Goal: Information Seeking & Learning: Learn about a topic

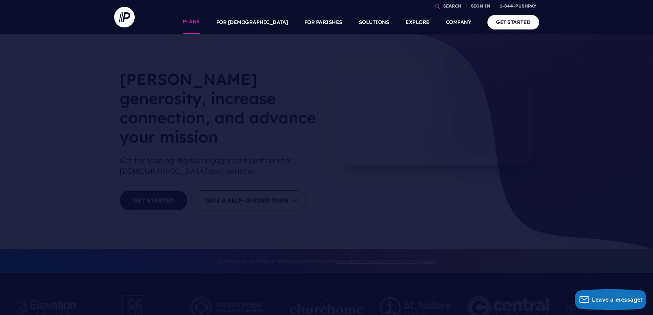
click at [200, 20] on link "PLANS" at bounding box center [191, 22] width 17 height 24
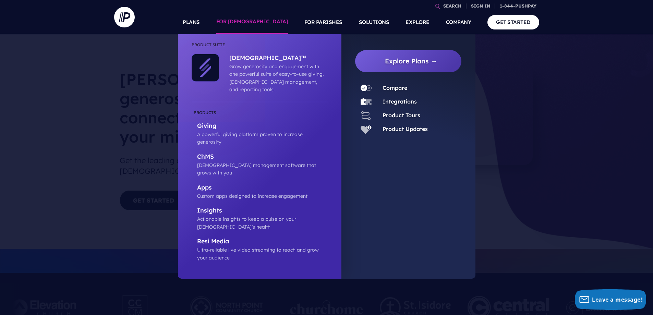
click at [270, 19] on link "FOR [DEMOGRAPHIC_DATA]" at bounding box center [252, 22] width 72 height 24
click at [271, 17] on link "FOR [DEMOGRAPHIC_DATA]" at bounding box center [252, 22] width 72 height 24
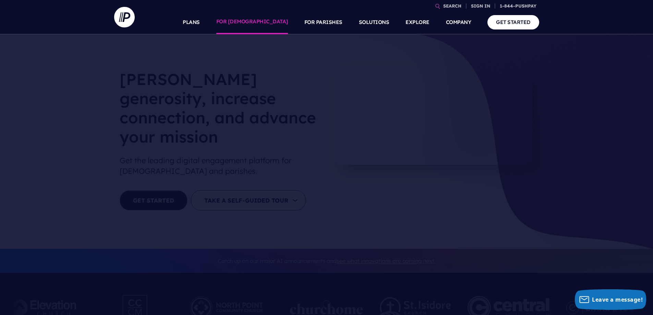
click at [267, 23] on link "FOR [DEMOGRAPHIC_DATA]" at bounding box center [252, 22] width 72 height 24
click at [200, 21] on link "PLANS" at bounding box center [191, 22] width 17 height 24
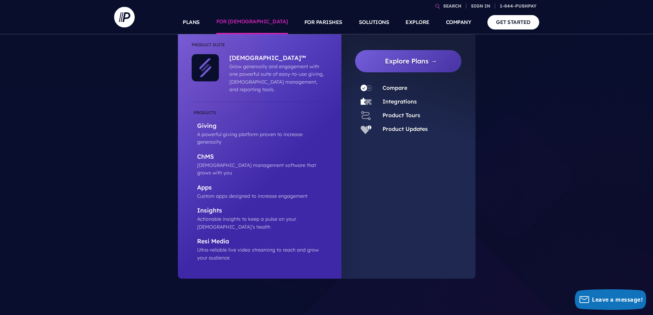
click at [267, 21] on link "FOR [DEMOGRAPHIC_DATA]" at bounding box center [252, 22] width 72 height 24
click at [264, 24] on link "FOR [DEMOGRAPHIC_DATA]" at bounding box center [252, 22] width 72 height 24
